Goal: Task Accomplishment & Management: Manage account settings

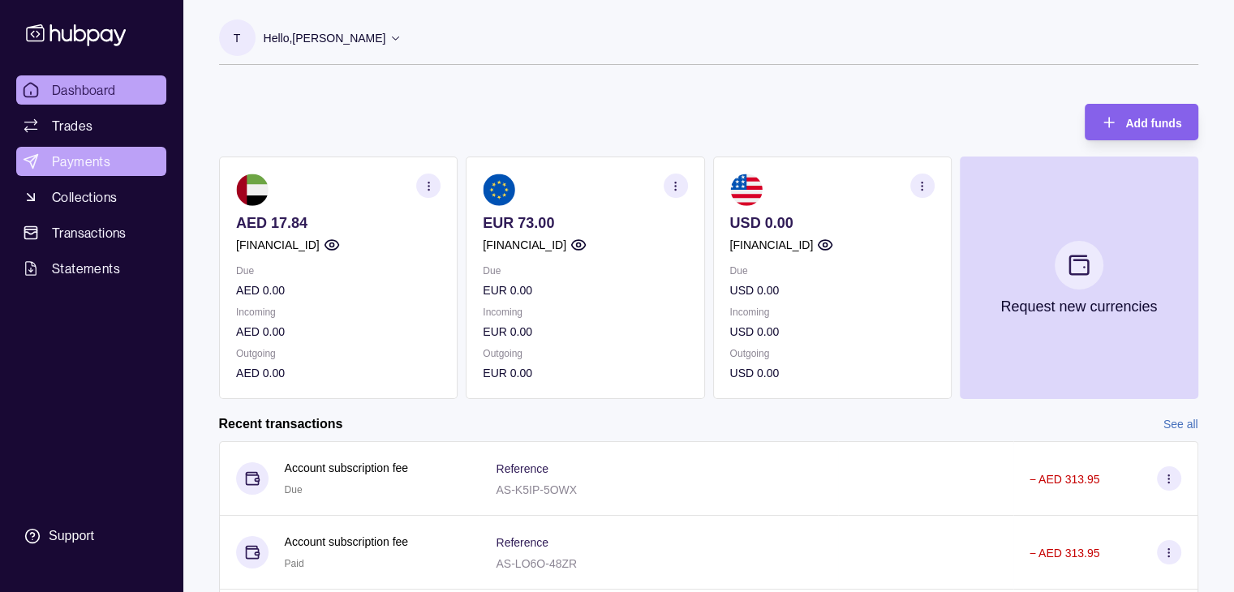
click at [47, 161] on link "Payments" at bounding box center [91, 161] width 150 height 29
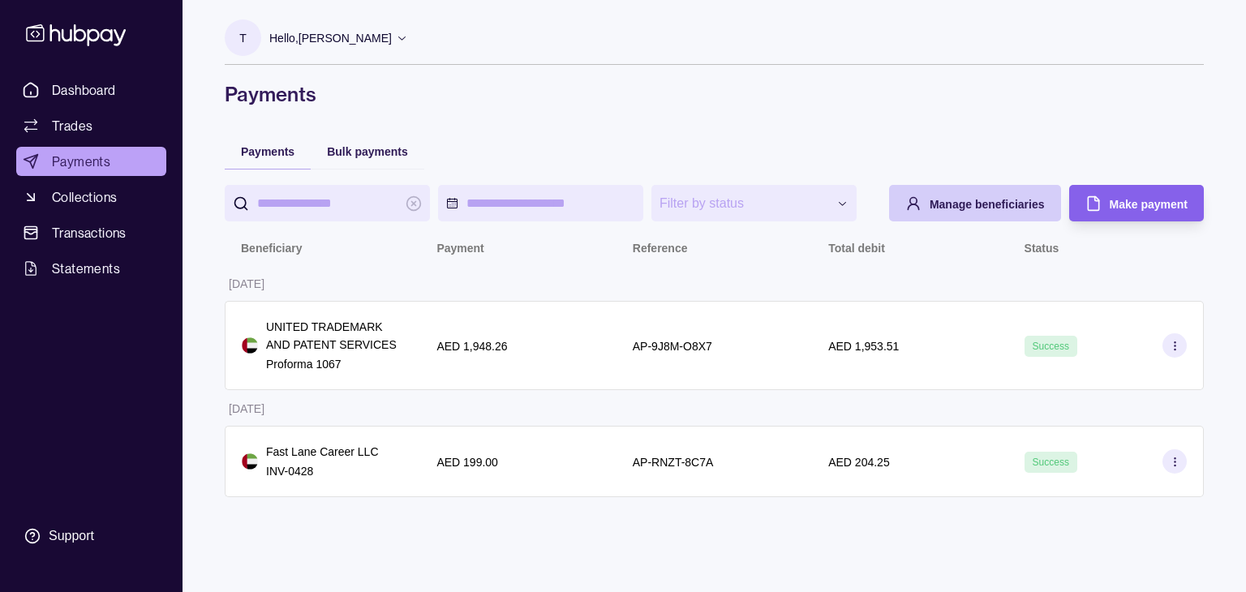
click at [965, 201] on span "Manage beneficiaries" at bounding box center [987, 204] width 115 height 13
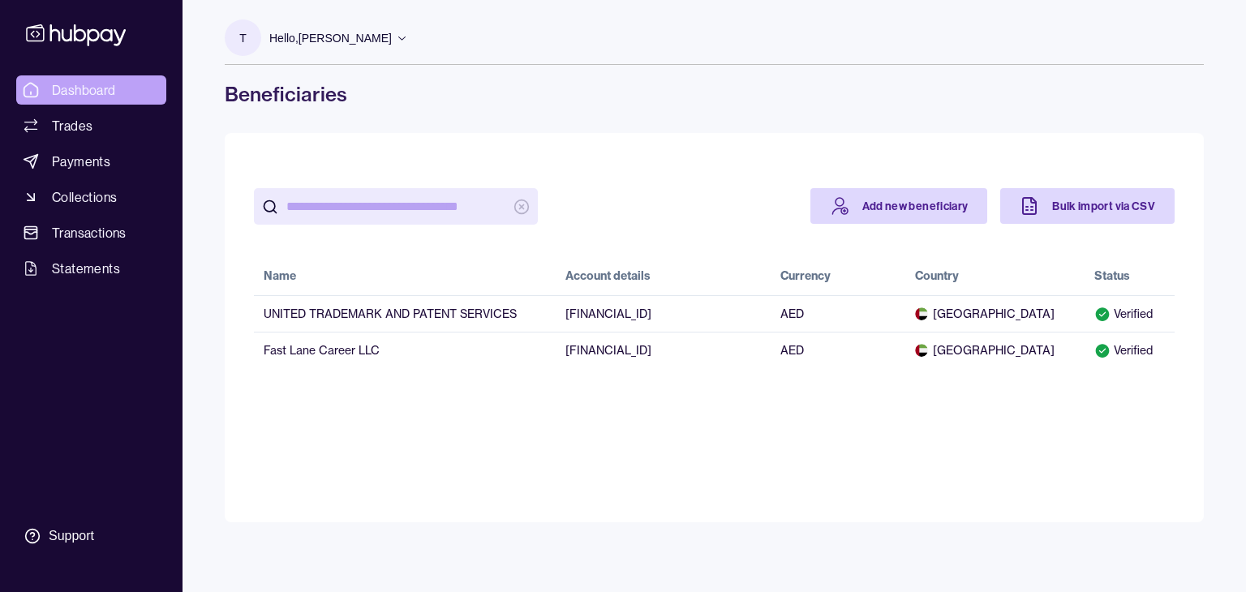
click at [97, 85] on span "Dashboard" at bounding box center [84, 89] width 64 height 19
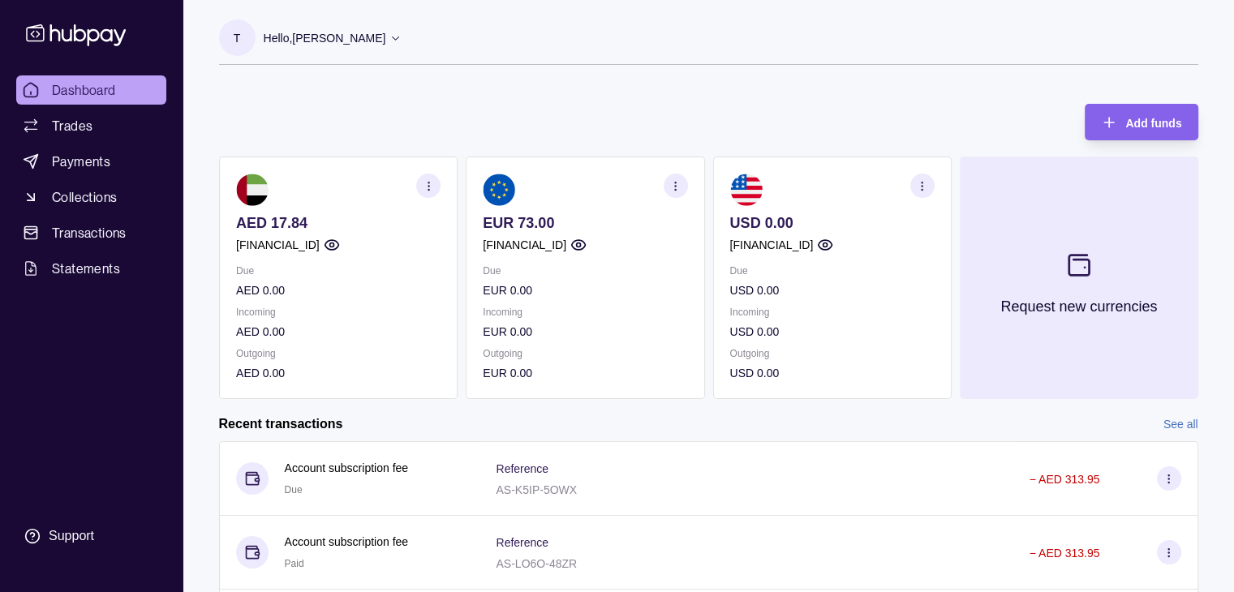
click at [1063, 264] on section at bounding box center [1078, 266] width 54 height 54
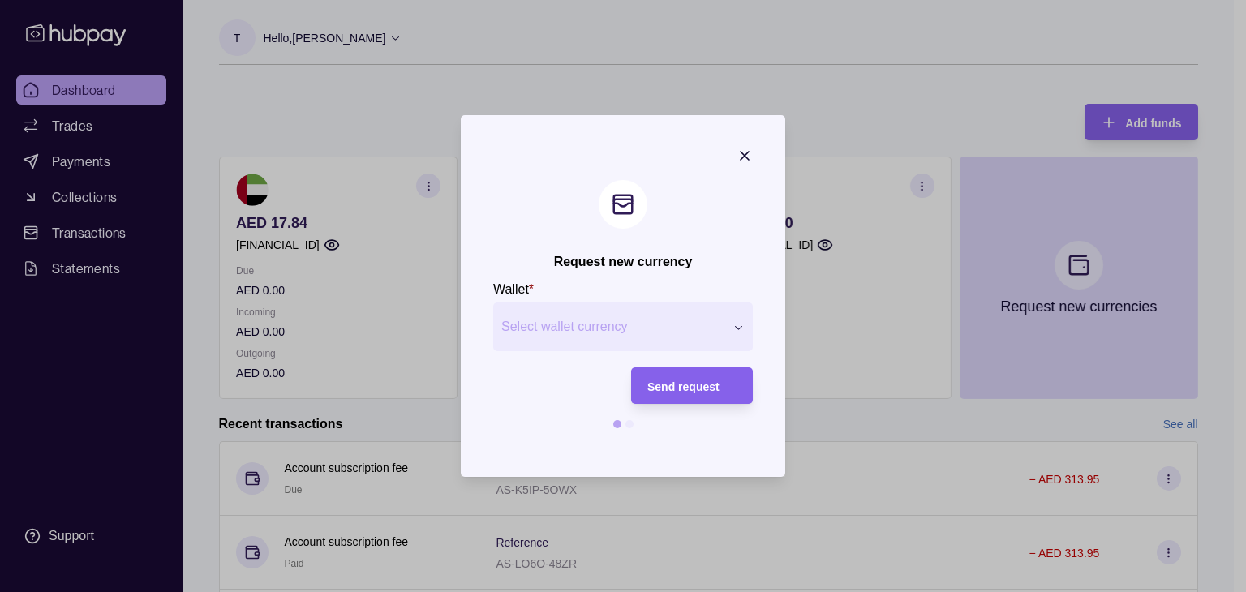
click at [737, 153] on icon "button" at bounding box center [745, 156] width 16 height 16
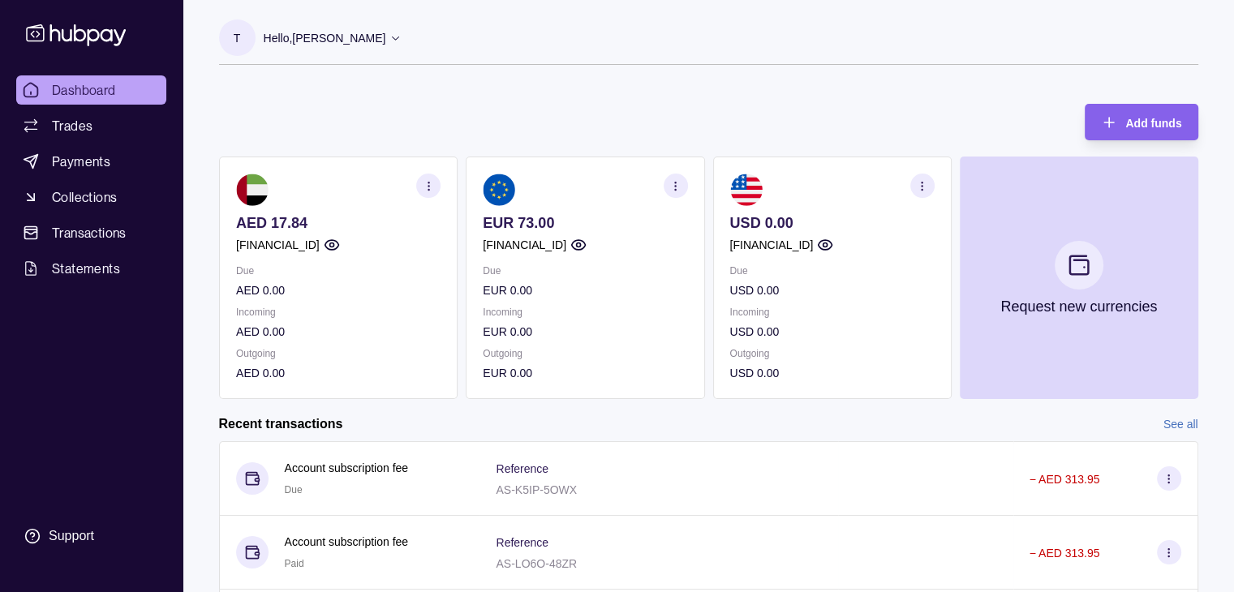
click at [386, 33] on p "Hello, [PERSON_NAME]" at bounding box center [325, 38] width 123 height 18
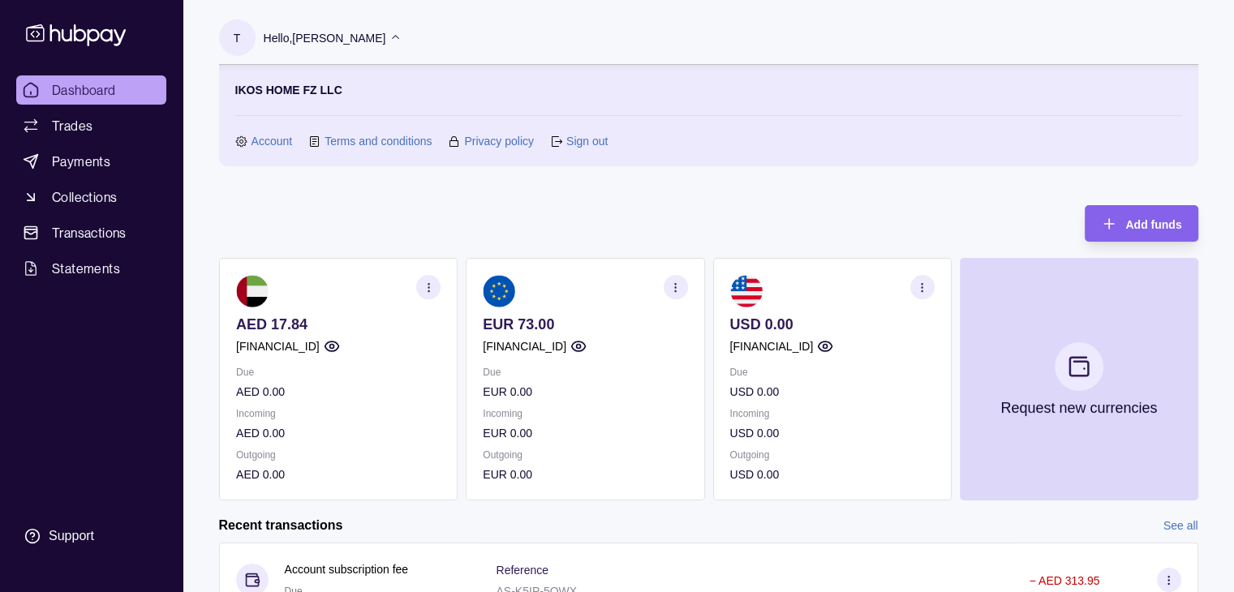
click at [580, 139] on link "Sign out" at bounding box center [586, 141] width 41 height 18
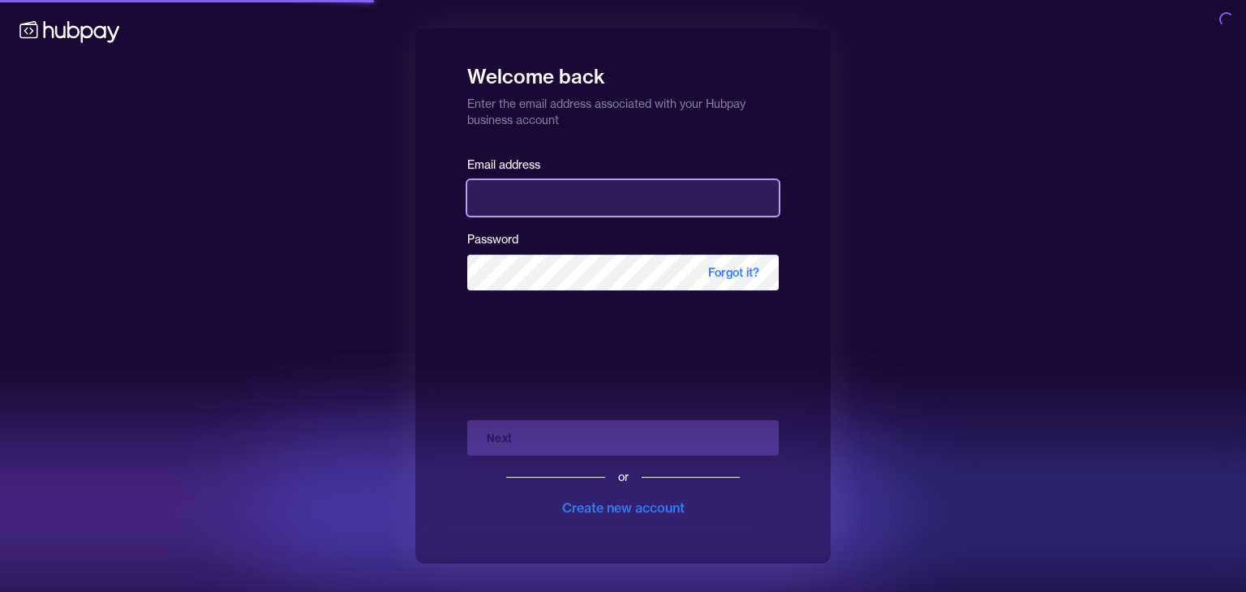
type input "**********"
